Goal: Information Seeking & Learning: Learn about a topic

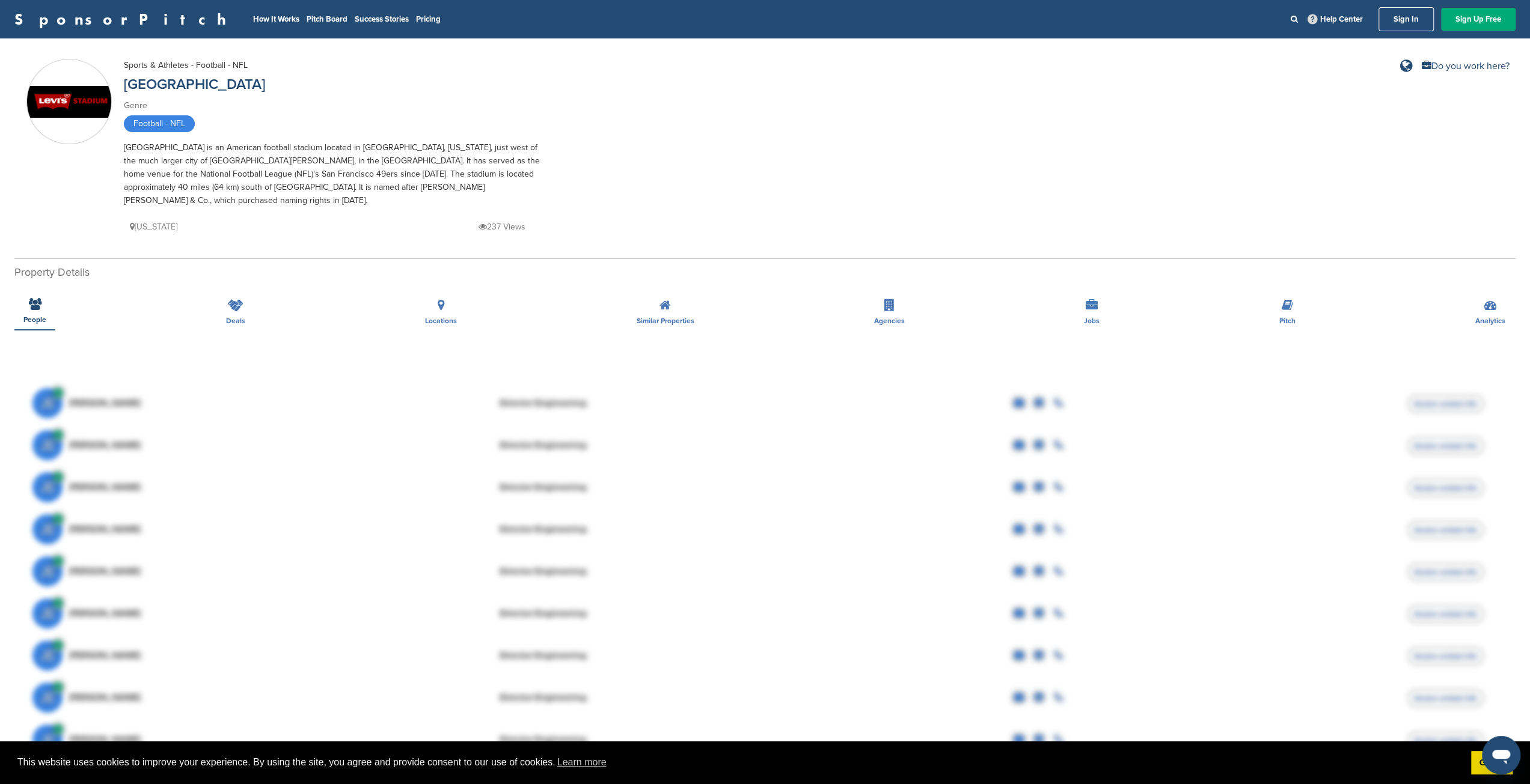
click at [1036, 398] on icon at bounding box center [1039, 403] width 9 height 10
click at [226, 295] on div "Deals" at bounding box center [235, 308] width 38 height 44
click at [219, 286] on div "Deals" at bounding box center [235, 308] width 38 height 44
click at [677, 294] on div "Similar Properties" at bounding box center [665, 308] width 75 height 44
click at [1288, 299] on icon at bounding box center [1287, 305] width 12 height 12
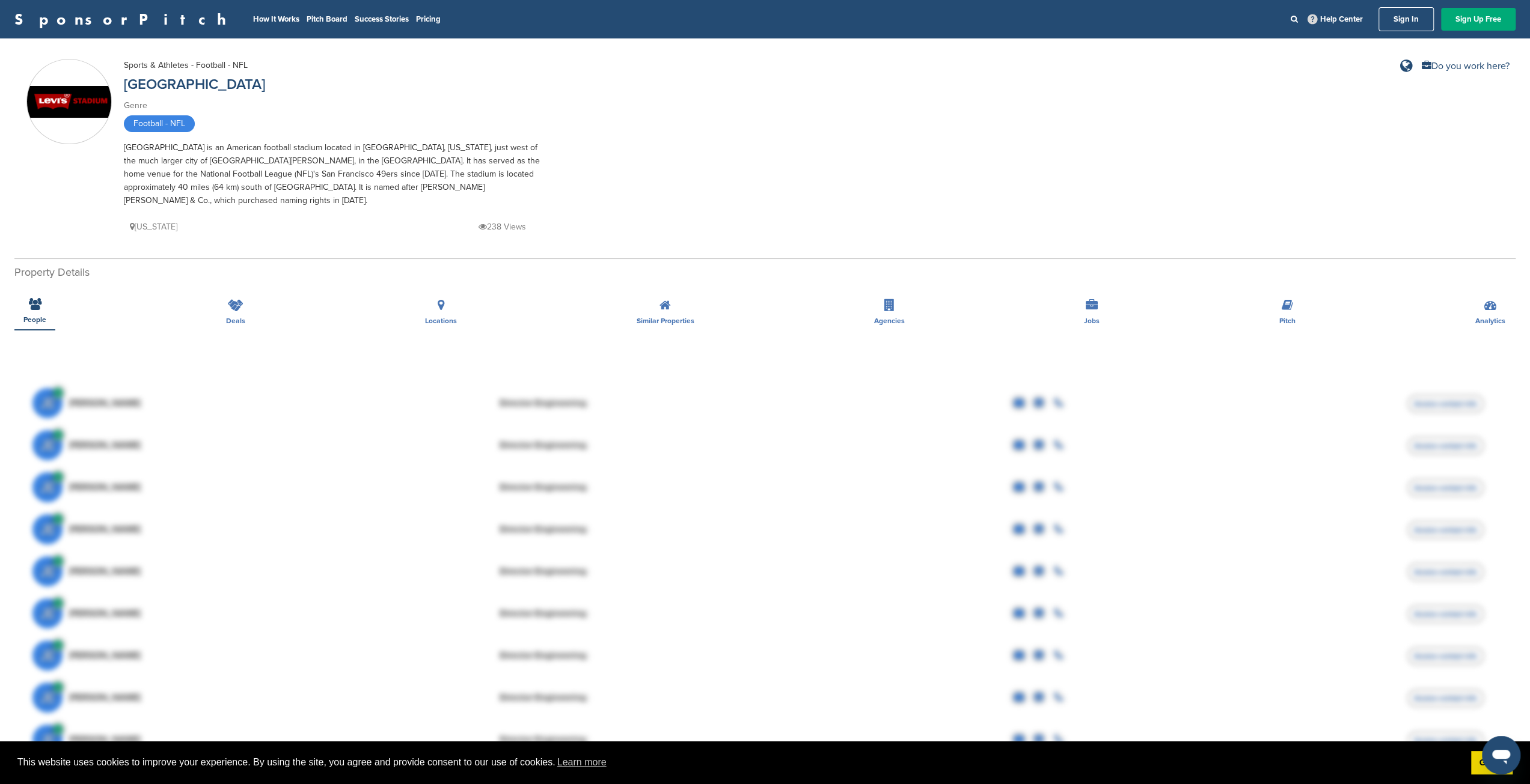
click at [223, 301] on div "Deals" at bounding box center [235, 308] width 38 height 44
click at [416, 293] on div "Locations" at bounding box center [441, 308] width 50 height 44
click at [417, 293] on div "Locations" at bounding box center [441, 308] width 50 height 44
click at [187, 286] on div "People Deals Locations Similar Properties Agencies Jobs Pitch Analytics" at bounding box center [765, 308] width 1501 height 44
click at [246, 286] on div "Deals" at bounding box center [235, 308] width 38 height 44
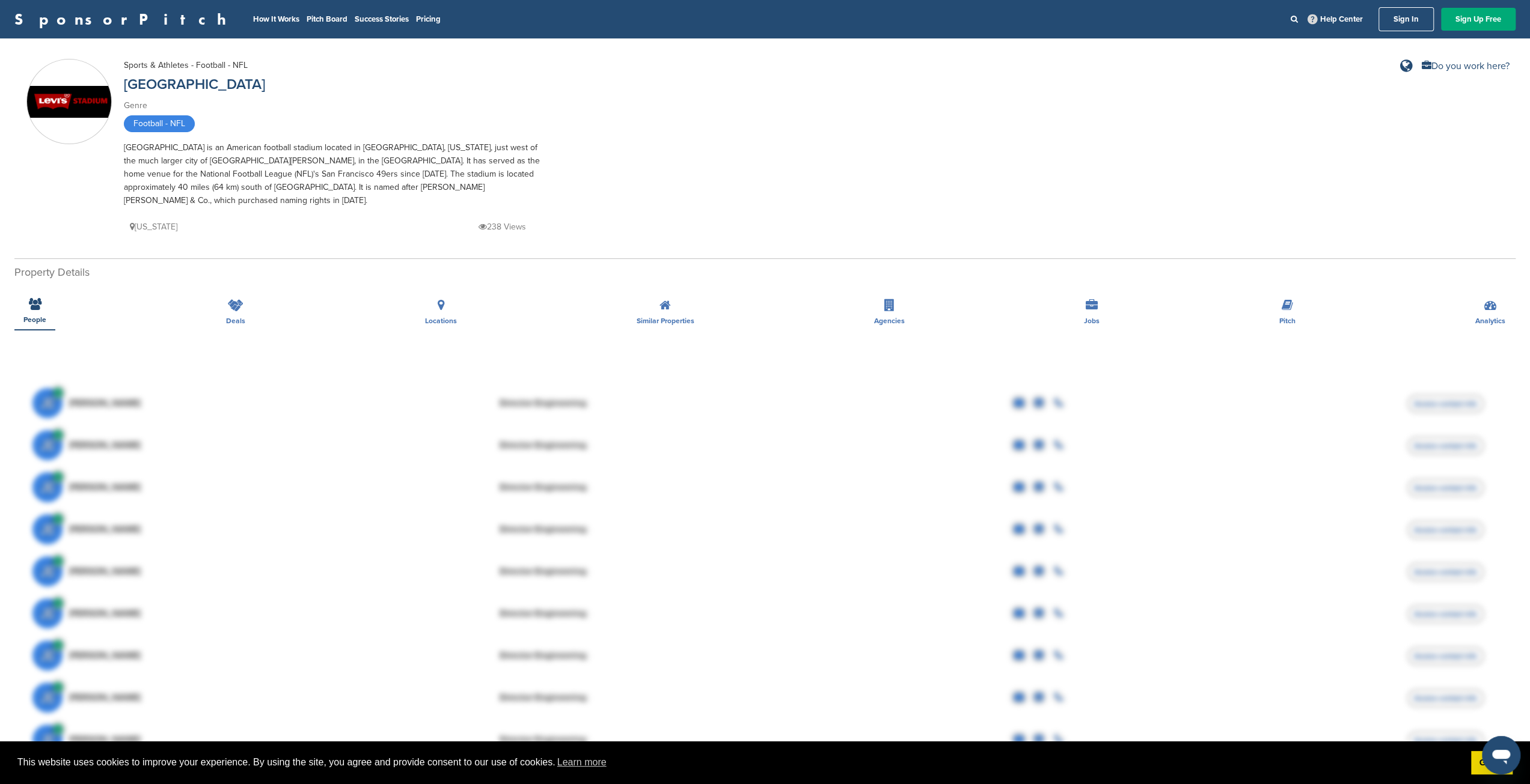
click at [246, 286] on div "Deals" at bounding box center [235, 308] width 38 height 44
click at [45, 102] on img at bounding box center [69, 102] width 84 height 33
click at [140, 130] on span "Football - NFL" at bounding box center [159, 123] width 71 height 16
click at [253, 13] on li "How It Works" at bounding box center [277, 19] width 46 height 14
click at [253, 24] on li "How It Works" at bounding box center [277, 19] width 46 height 14
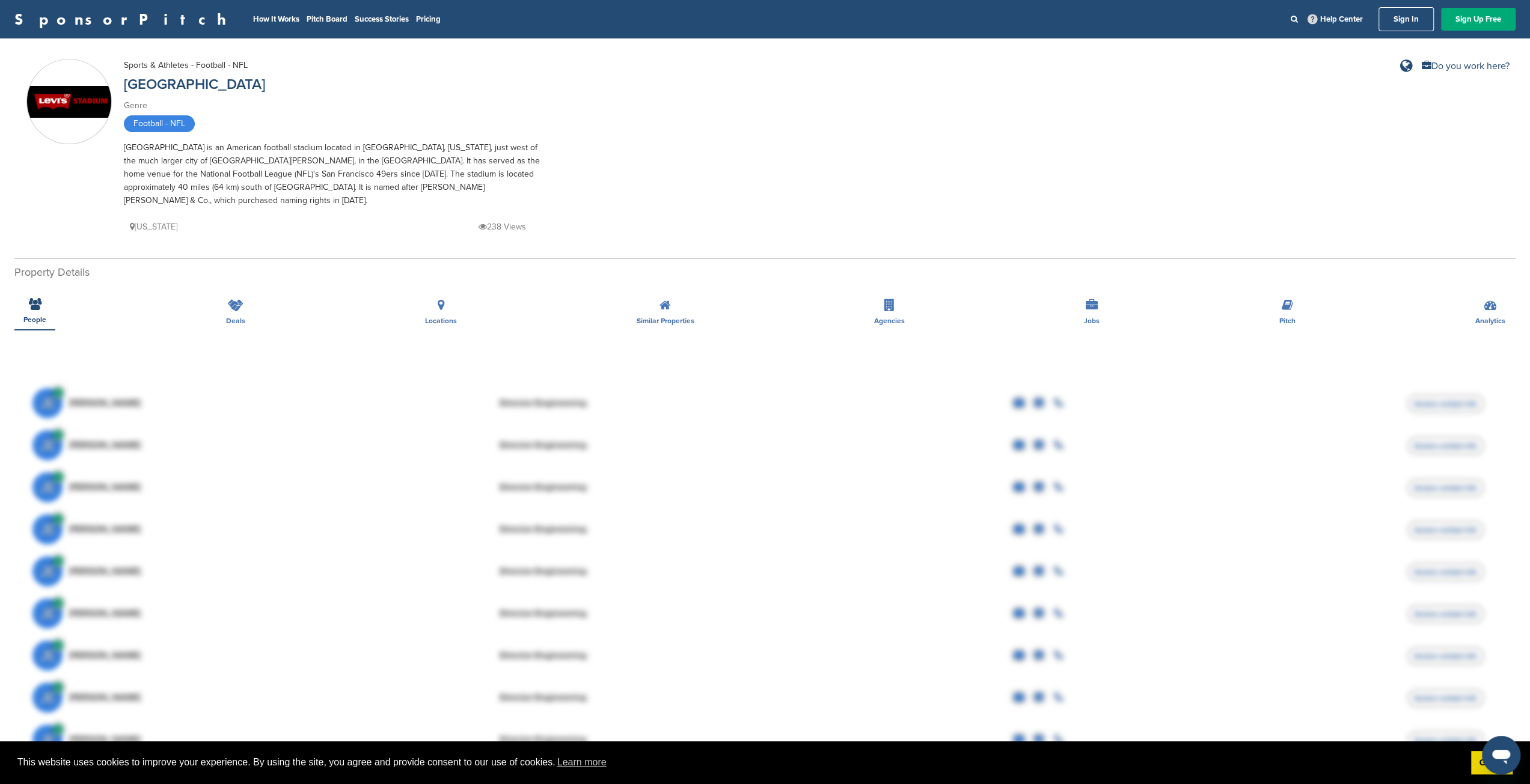
click at [253, 18] on link "How It Works" at bounding box center [277, 19] width 46 height 10
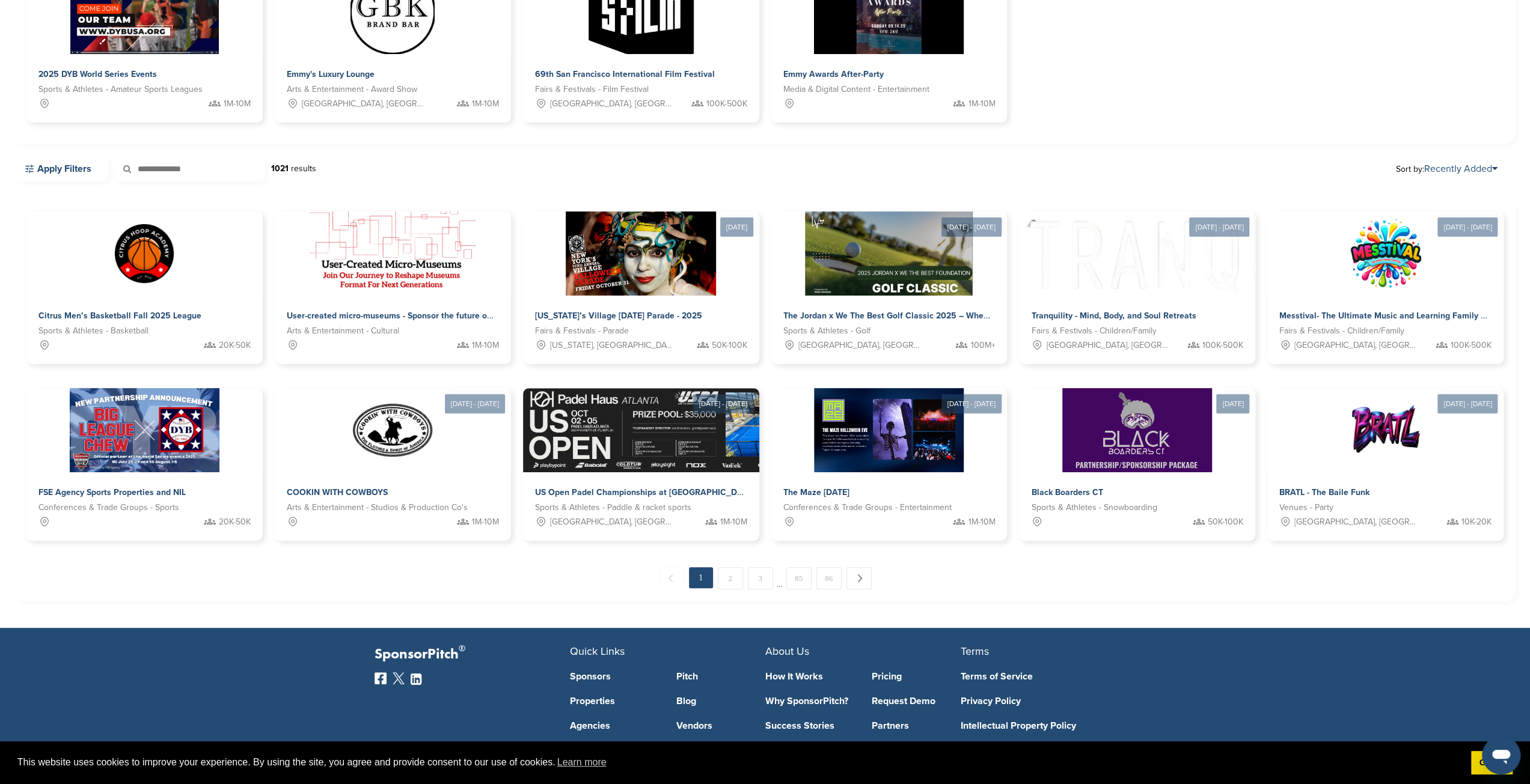
scroll to position [244, 0]
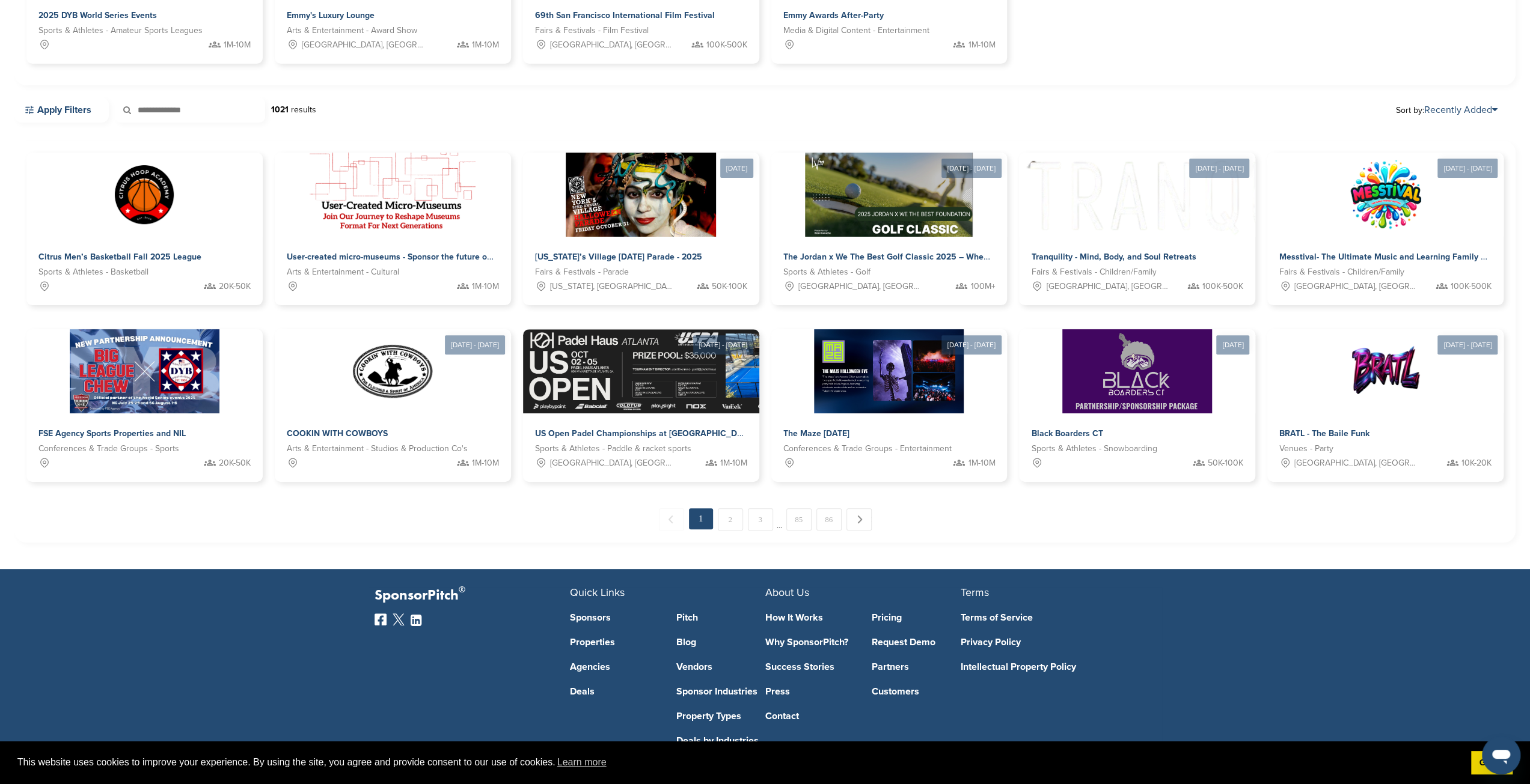
click at [835, 521] on link "86" at bounding box center [829, 519] width 25 height 22
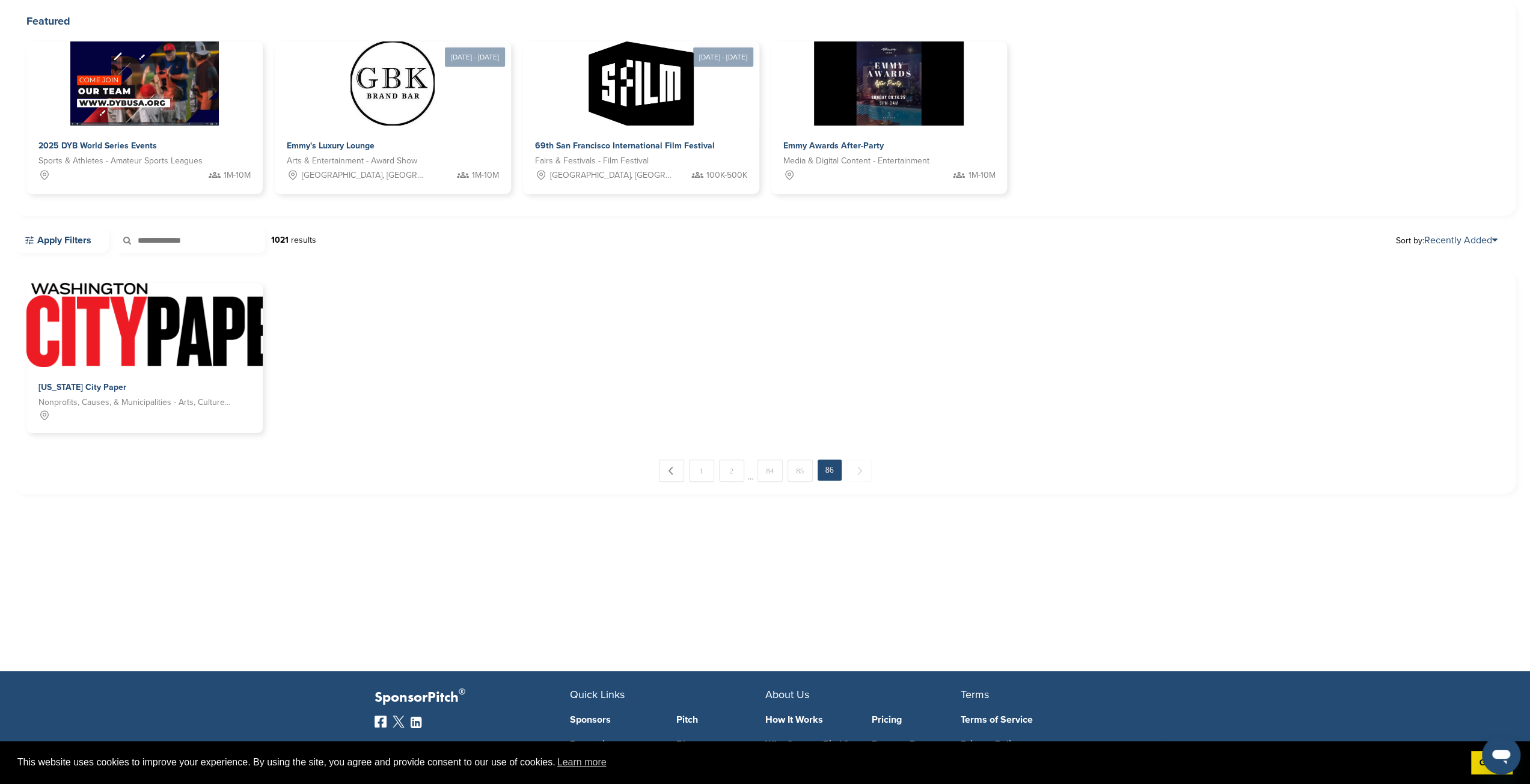
scroll to position [0, 0]
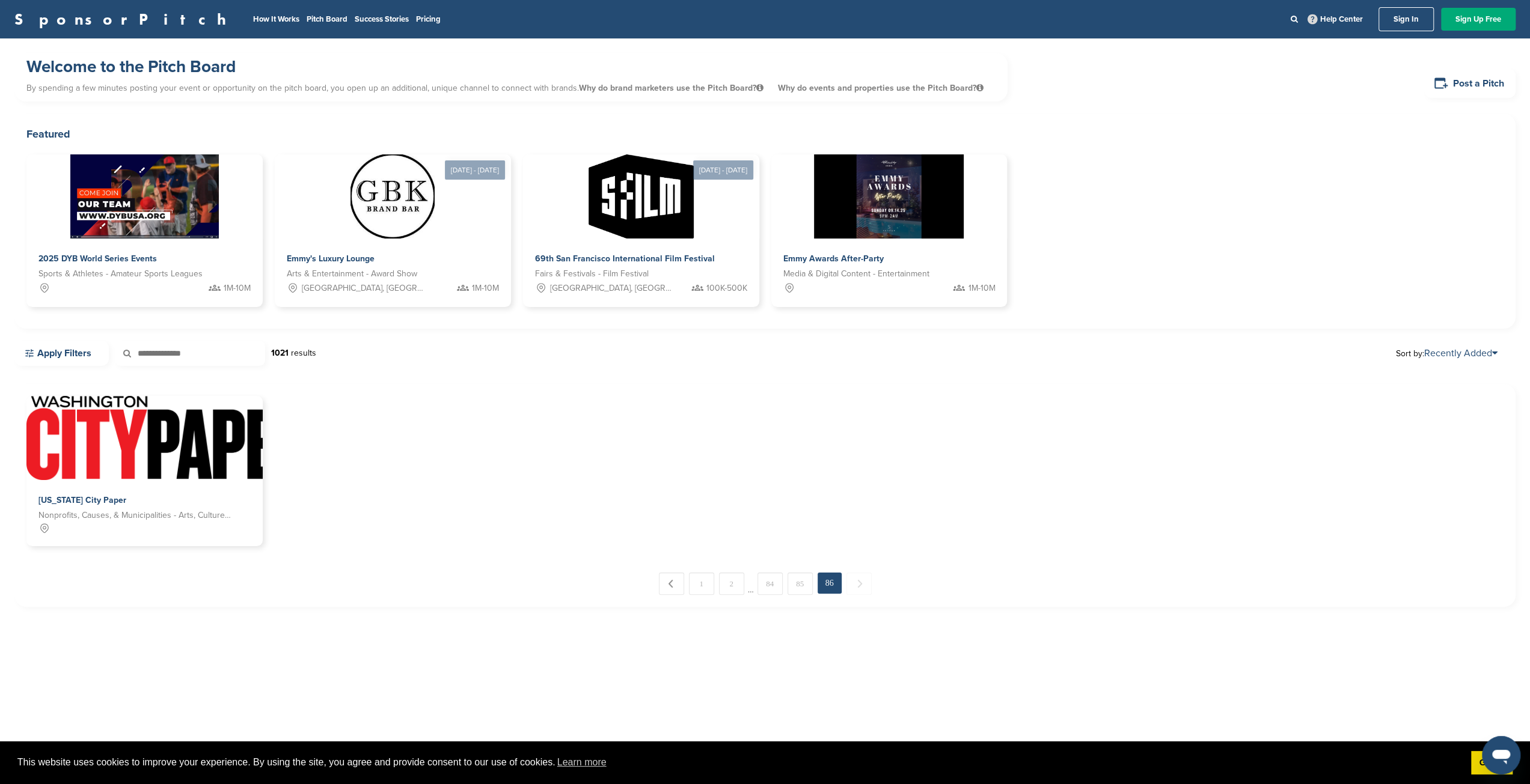
click at [392, 190] on img at bounding box center [392, 196] width 84 height 84
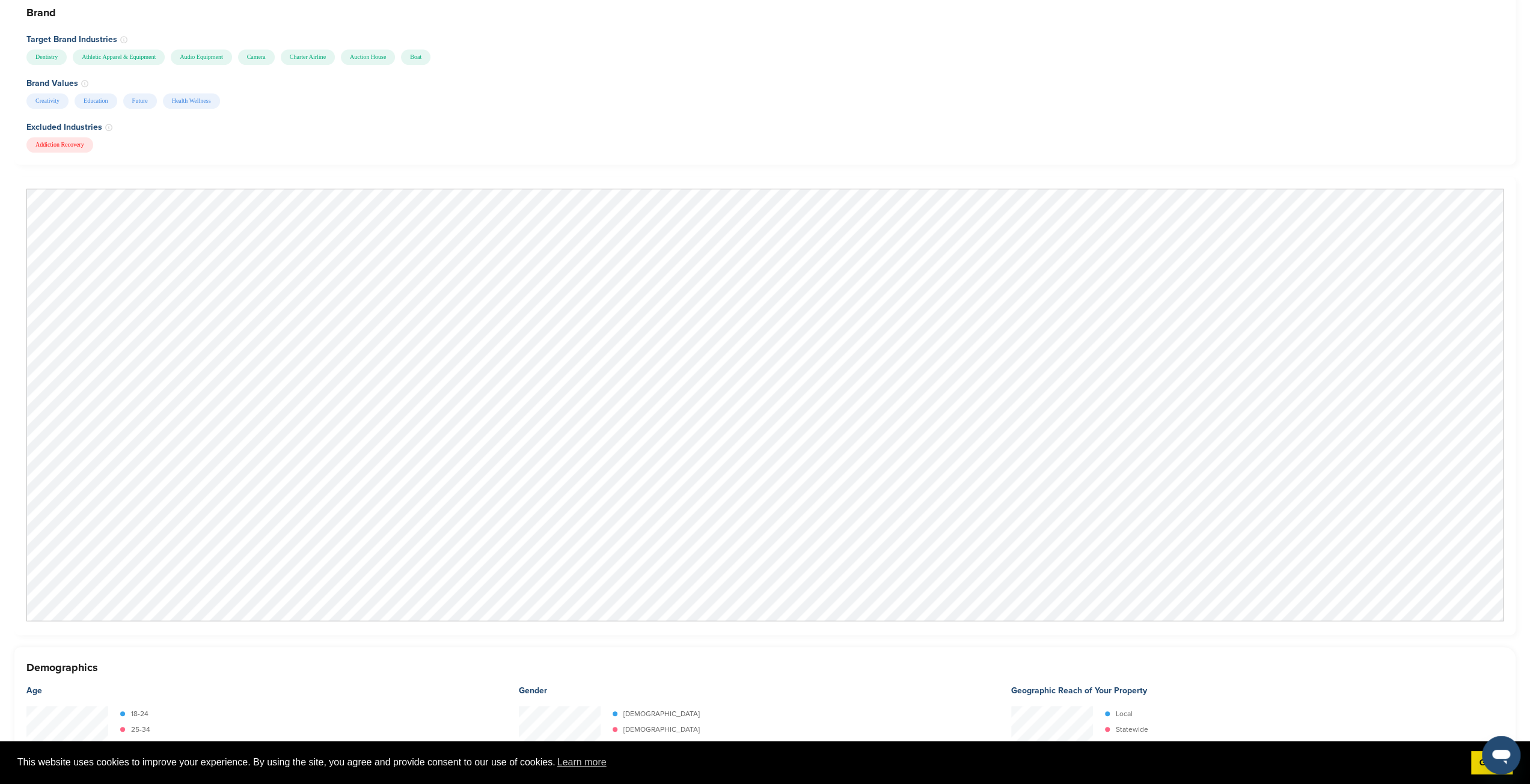
scroll to position [961, 0]
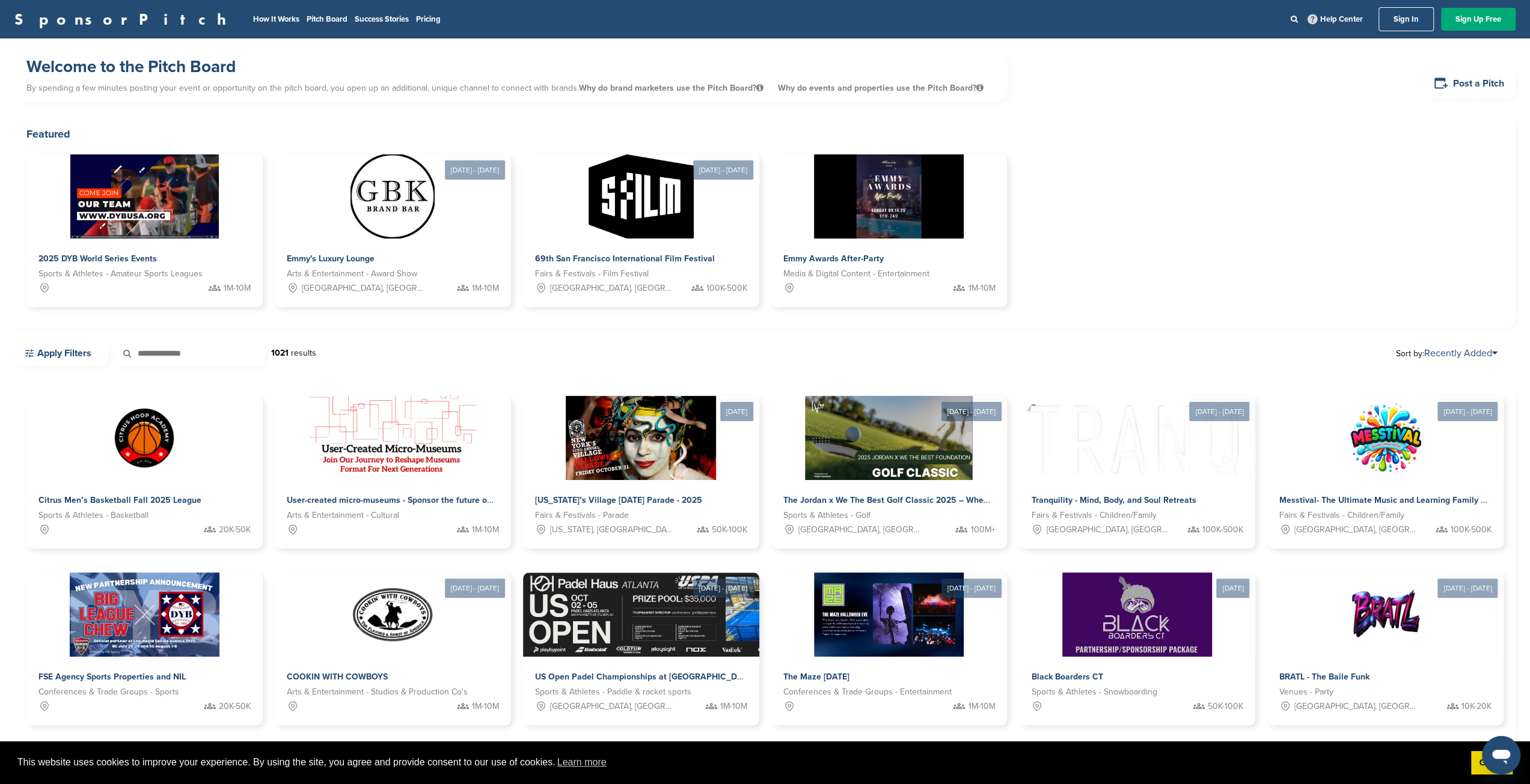
click at [614, 224] on img at bounding box center [640, 196] width 105 height 84
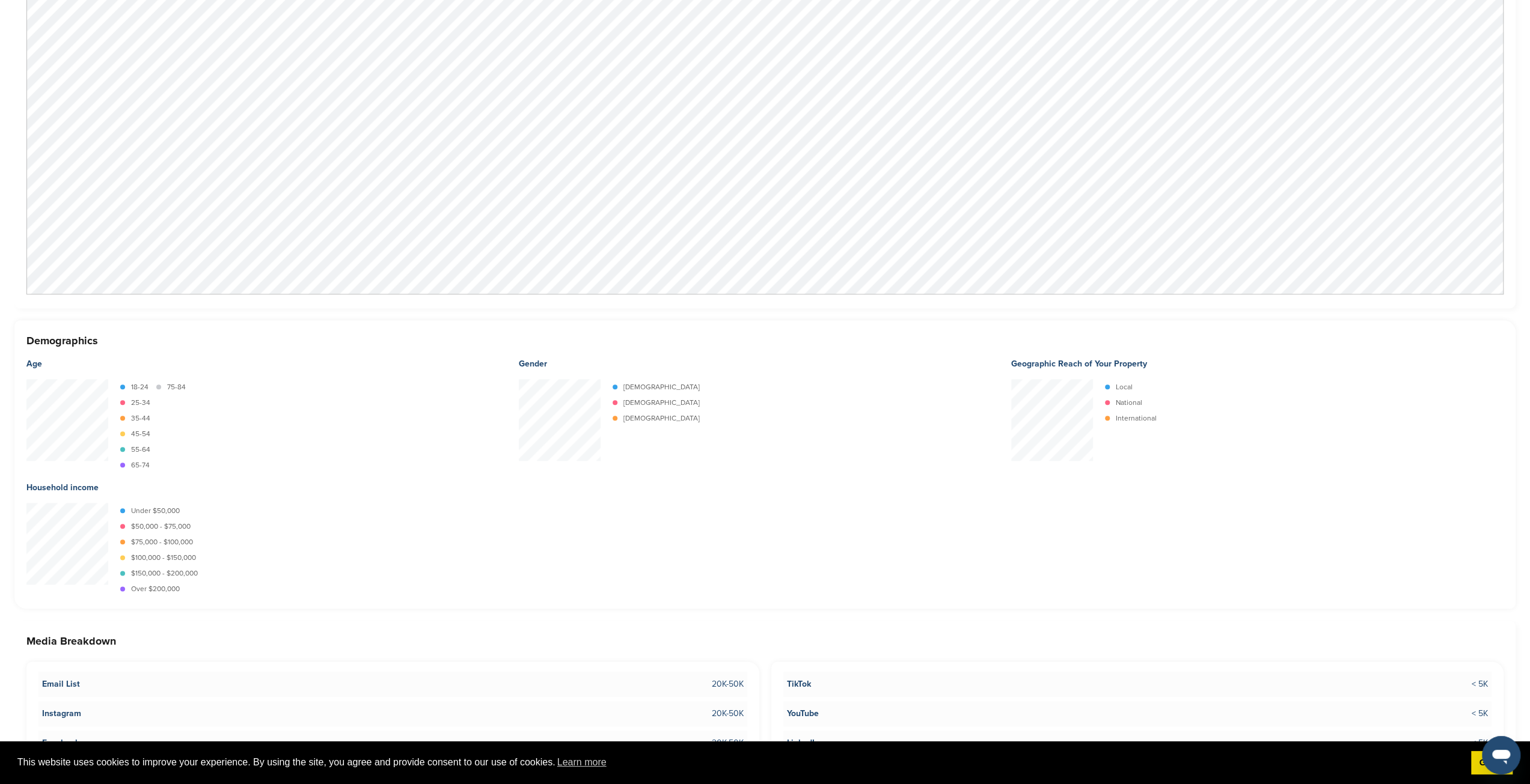
scroll to position [1021, 0]
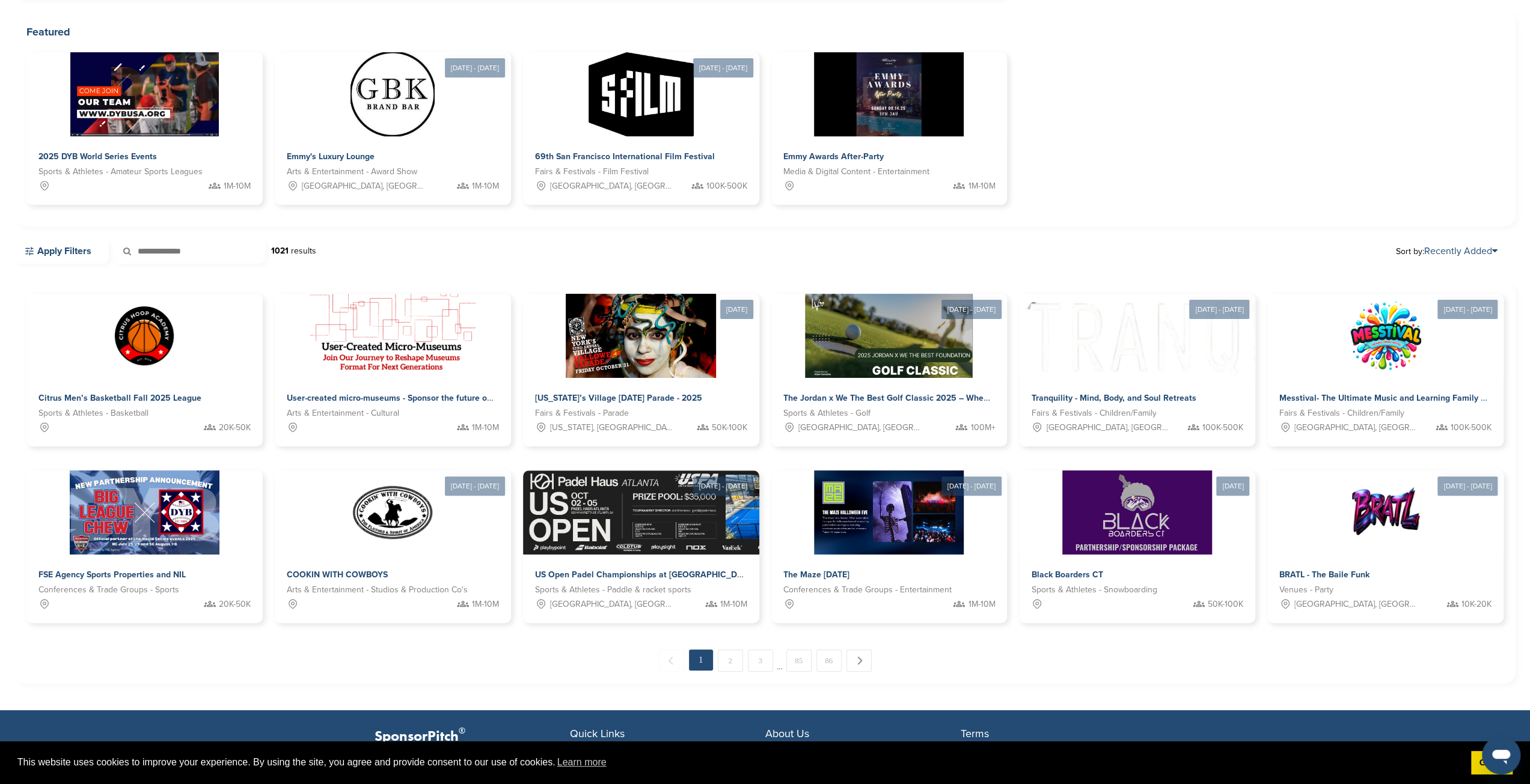
scroll to position [241, 0]
